Goal: Task Accomplishment & Management: Complete application form

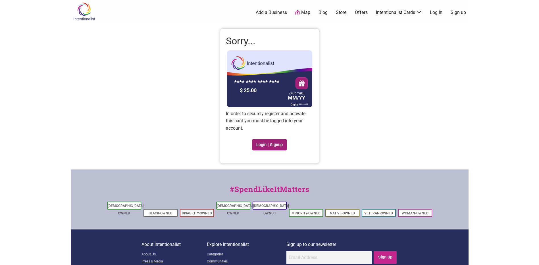
click at [272, 147] on link "Login | Signup" at bounding box center [269, 144] width 35 height 11
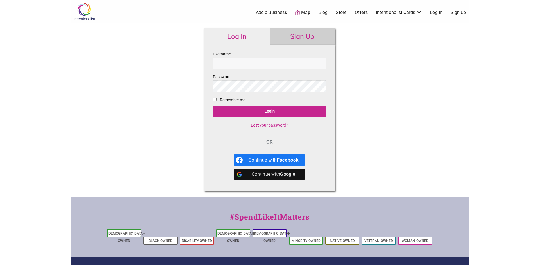
click at [315, 37] on link "Sign Up" at bounding box center [302, 36] width 65 height 16
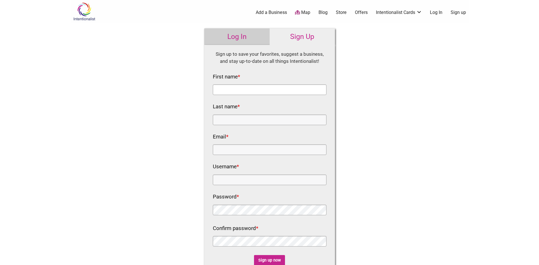
click at [300, 89] on input "First name *" at bounding box center [270, 89] width 114 height 11
type input "[PERSON_NAME]"
type input "[EMAIL_ADDRESS][DOMAIN_NAME]"
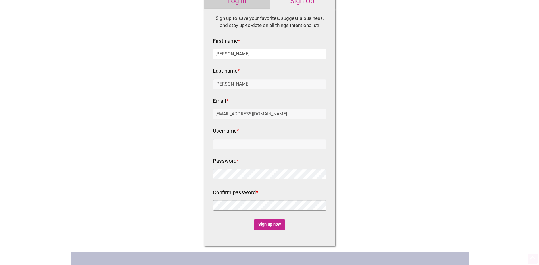
scroll to position [57, 0]
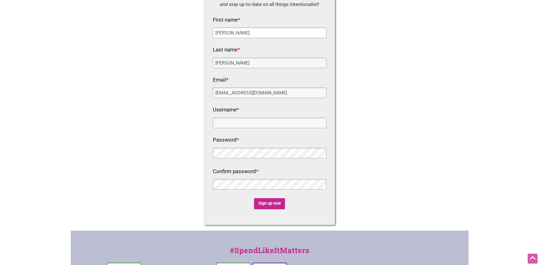
type input "[PERSON_NAME]"
click at [280, 123] on input "Username *" at bounding box center [270, 123] width 114 height 11
type input "Library"
click input "Sign up now" at bounding box center [269, 203] width 31 height 11
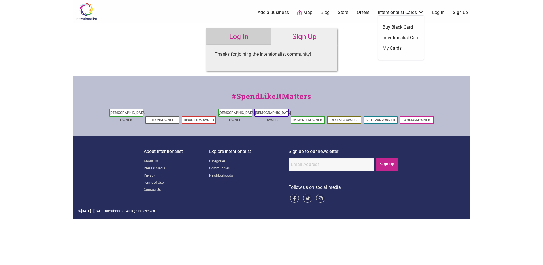
click at [419, 13] on link "Intentionalist Cards" at bounding box center [401, 12] width 46 height 6
click at [390, 50] on link "My Cards" at bounding box center [401, 48] width 37 height 6
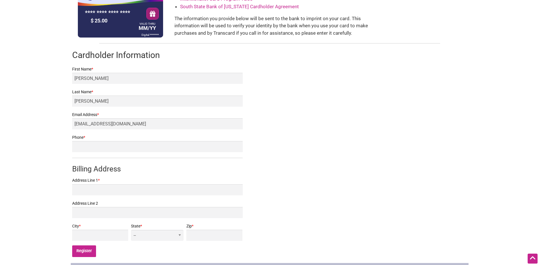
scroll to position [85, 0]
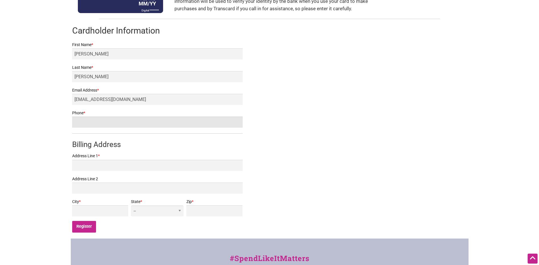
click at [109, 120] on input "Phone *" at bounding box center [157, 122] width 170 height 11
type input "2069229500"
type input "98168"
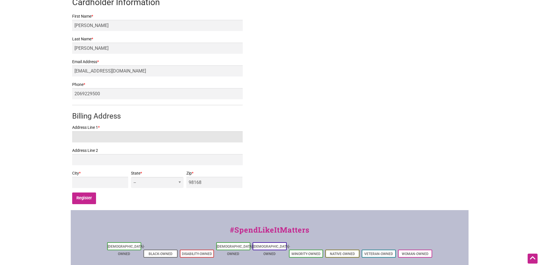
click at [100, 134] on input "Address Line 1 *" at bounding box center [157, 136] width 170 height 11
type input "13632 116th ave ne"
click at [128, 184] on input "City *" at bounding box center [100, 182] width 56 height 11
type input "Kirkland"
click at [174, 180] on select "-- AL AK AZ AR CA CO CT DE DC FL GA HI ID IL IN IA KS KY LA ME MD MA MI MN MS M…" at bounding box center [157, 182] width 52 height 11
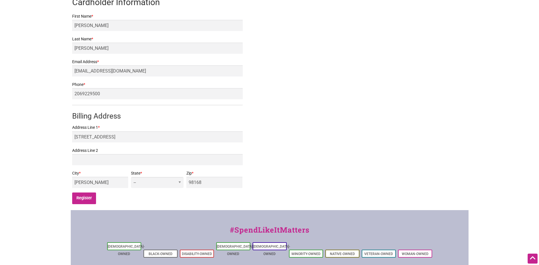
select select "WA"
click at [168, 177] on select "-- AL AK AZ AR CA CO CT DE DC FL GA HI ID IL IN IA KS KY LA ME MD MA MI MN MS M…" at bounding box center [157, 182] width 52 height 11
drag, startPoint x: 216, startPoint y: 180, endPoint x: 180, endPoint y: 185, distance: 36.4
click at [180, 185] on div "City * Kirkland State * -- AL AK AZ AR CA CO CT DE DC FL GA HI ID IL IN IA KS K…" at bounding box center [157, 181] width 170 height 23
type input "98034"
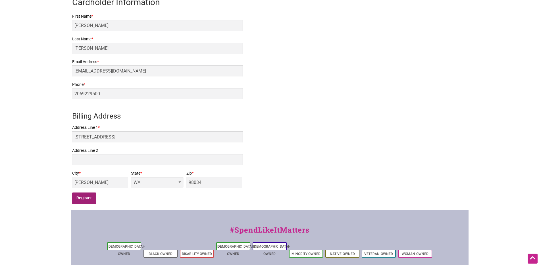
click at [76, 200] on input "Register" at bounding box center [84, 198] width 24 height 12
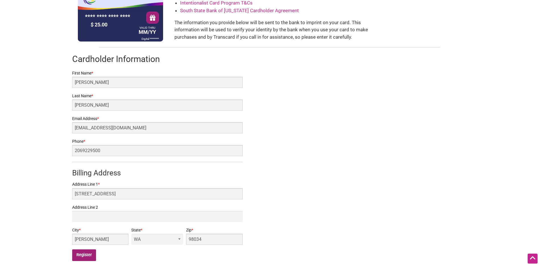
scroll to position [28, 0]
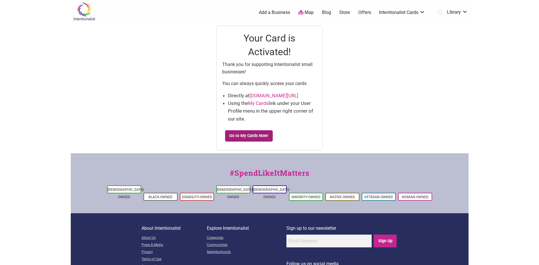
click at [253, 136] on link "Go to My Cards Now!" at bounding box center [249, 135] width 48 height 11
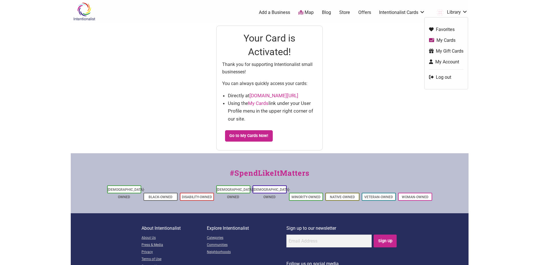
click at [458, 14] on link "Library" at bounding box center [450, 12] width 34 height 10
click at [438, 76] on link "Log out" at bounding box center [446, 77] width 34 height 7
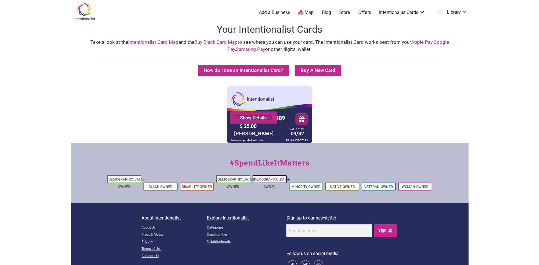
click at [257, 117] on link "Show Details" at bounding box center [253, 118] width 38 height 6
